Goal: Task Accomplishment & Management: Complete application form

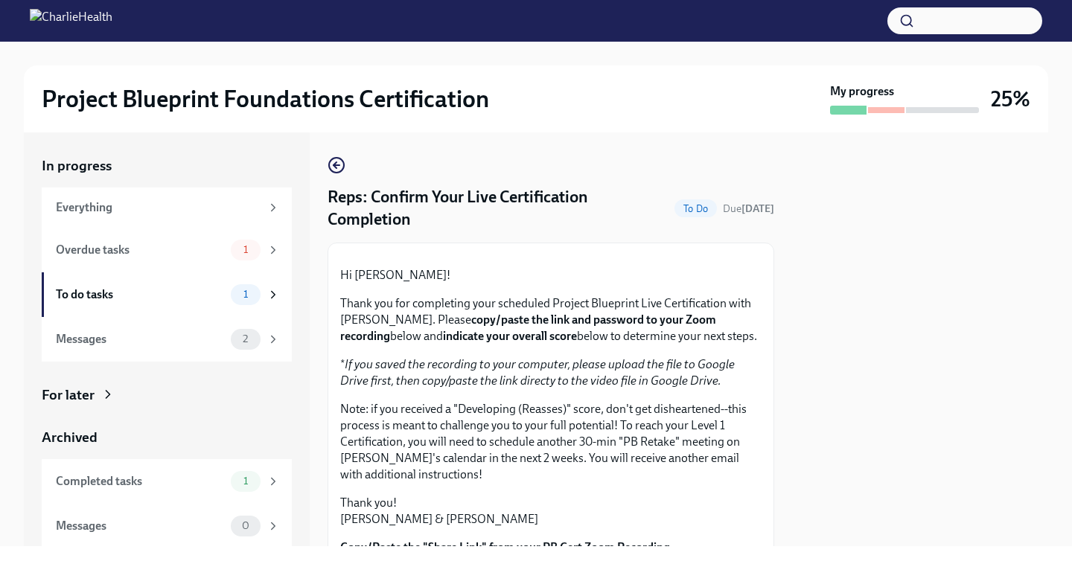
scroll to position [426, 0]
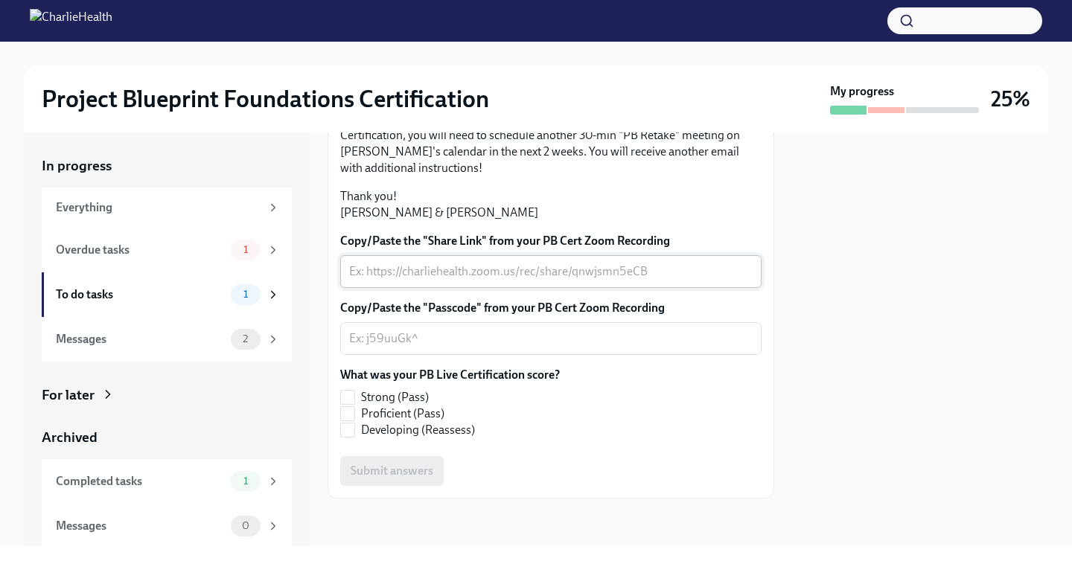
click at [445, 258] on div "x ​" at bounding box center [550, 271] width 421 height 33
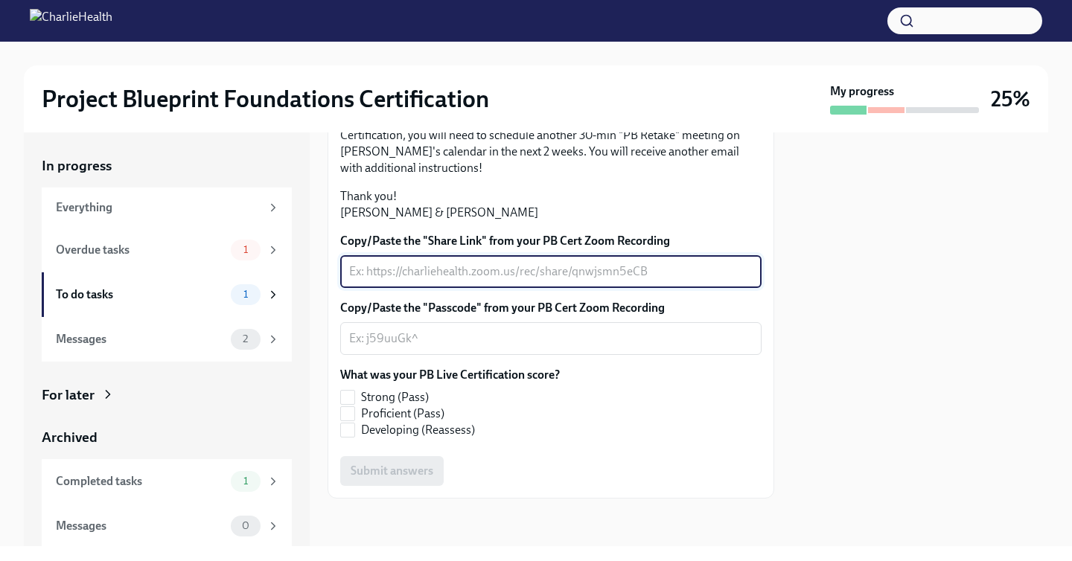
paste textarea "[URL][DOMAIN_NAME]"
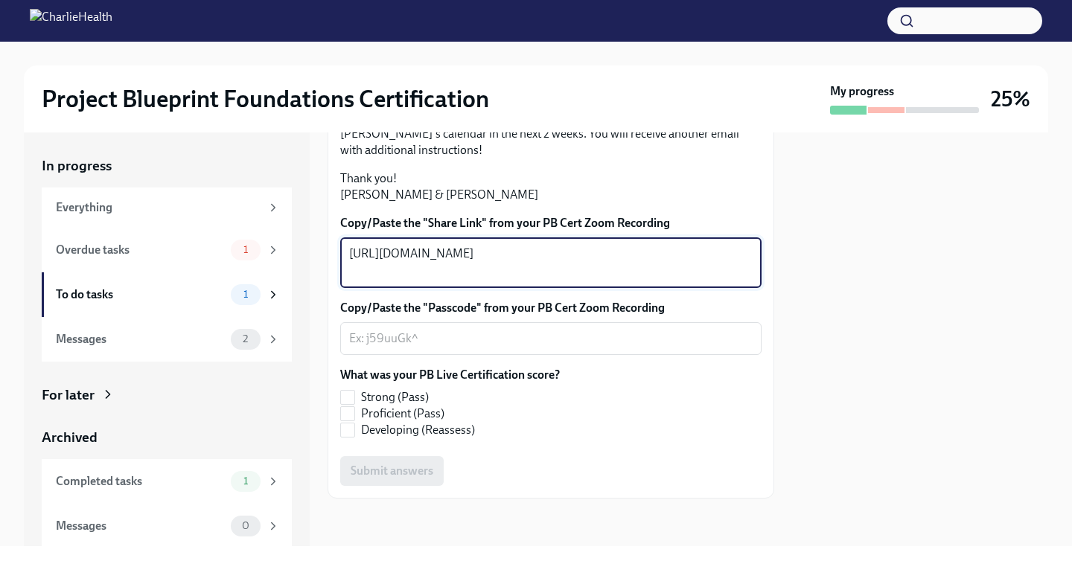
type textarea "[URL][DOMAIN_NAME]"
click at [525, 348] on textarea "Copy/Paste the "Passcode" from your PB Cert Zoom Recording" at bounding box center [551, 339] width 404 height 18
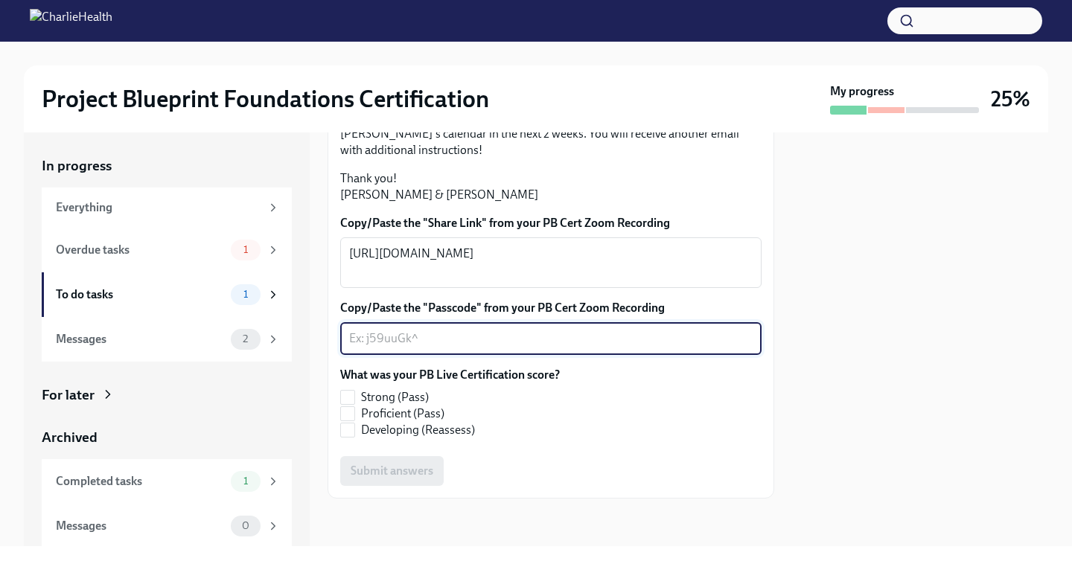
paste textarea "!Fiy!&A5"
type textarea "!Fiy!&A5"
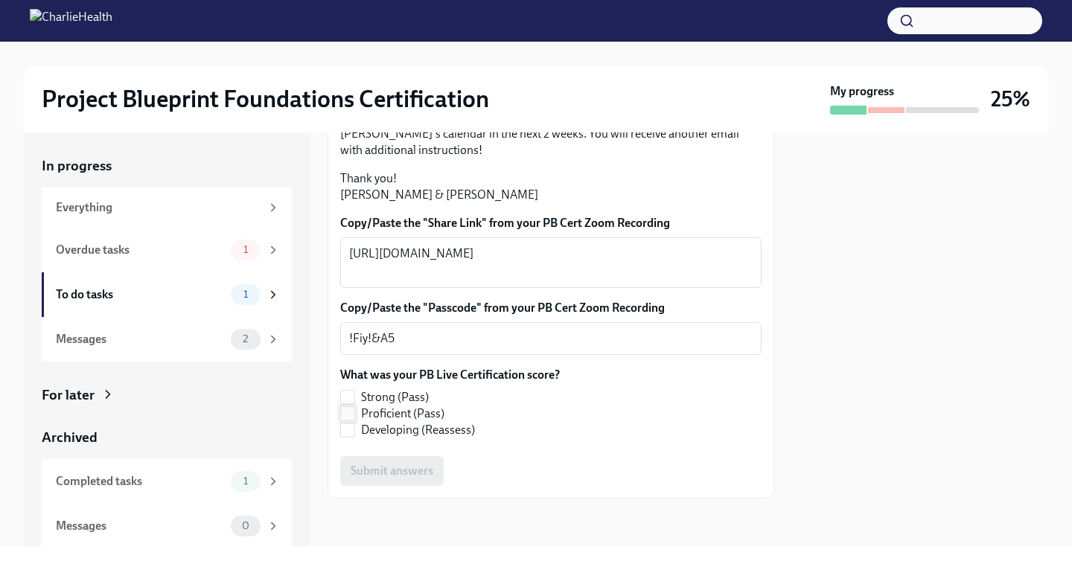
click at [351, 421] on input "Proficient (Pass)" at bounding box center [347, 413] width 13 height 13
checkbox input "true"
click at [424, 479] on span "Submit answers" at bounding box center [392, 471] width 83 height 15
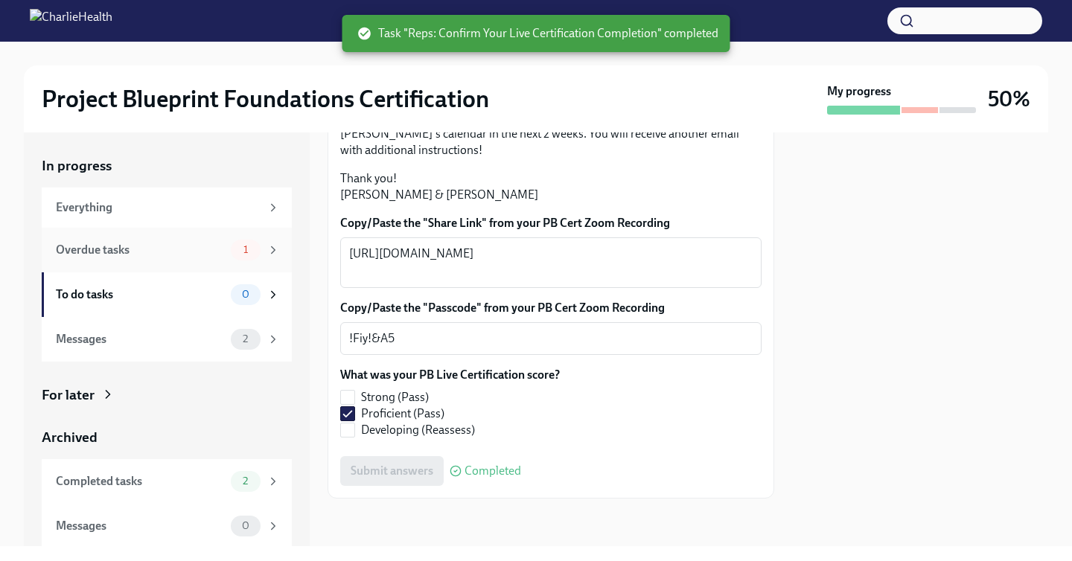
click at [139, 229] on div "Overdue tasks 1" at bounding box center [167, 250] width 250 height 45
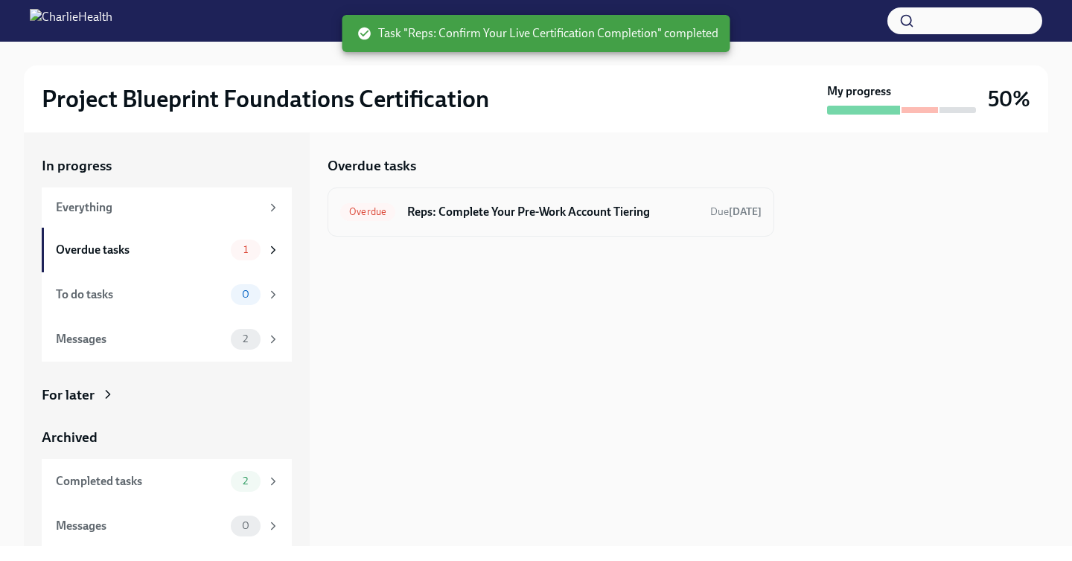
click at [501, 210] on h6 "Reps: Complete Your Pre-Work Account Tiering" at bounding box center [552, 212] width 291 height 16
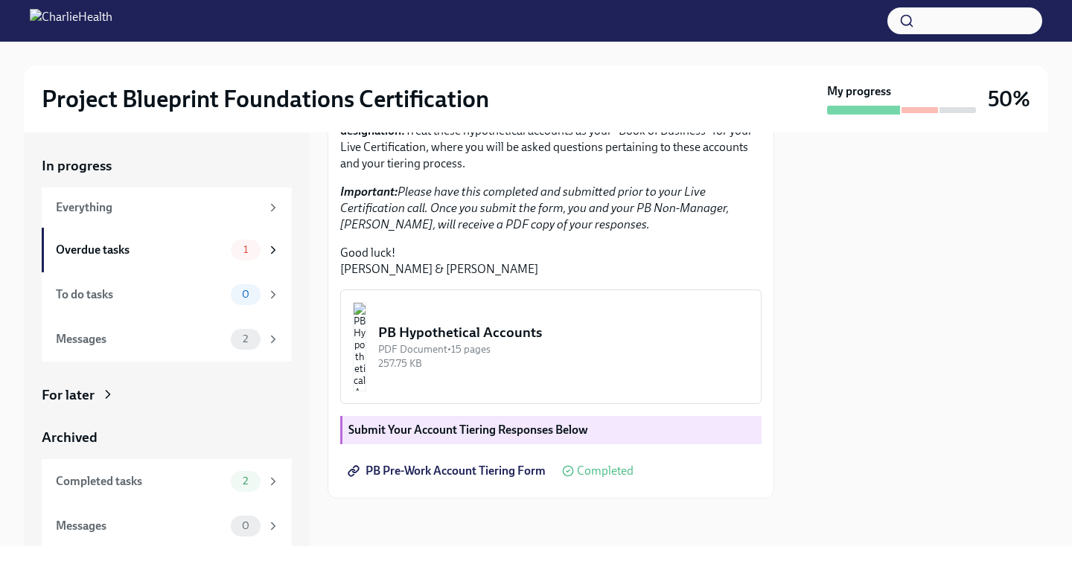
scroll to position [381, 0]
click at [472, 476] on span "PB Pre-Work Account Tiering Form" at bounding box center [448, 471] width 195 height 15
